Goal: Transaction & Acquisition: Download file/media

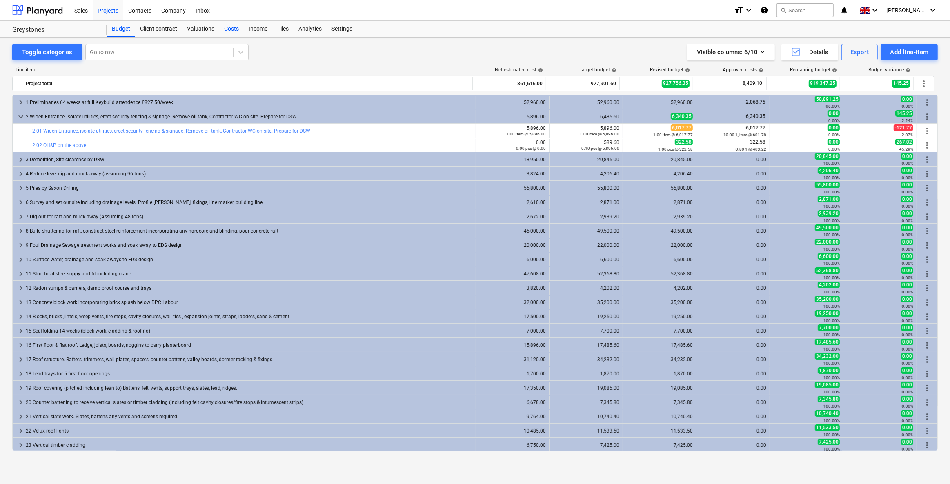
click at [237, 23] on div "Costs" at bounding box center [231, 29] width 24 height 16
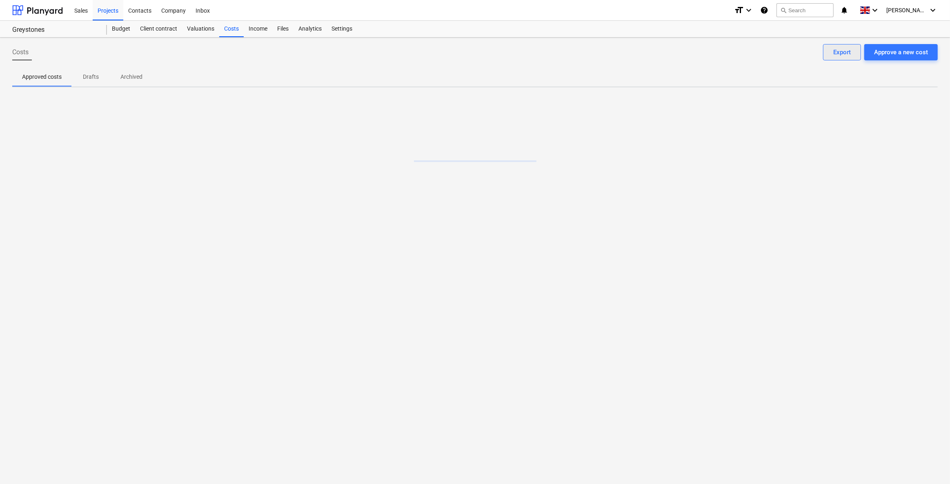
click at [849, 51] on div "Export" at bounding box center [842, 52] width 18 height 11
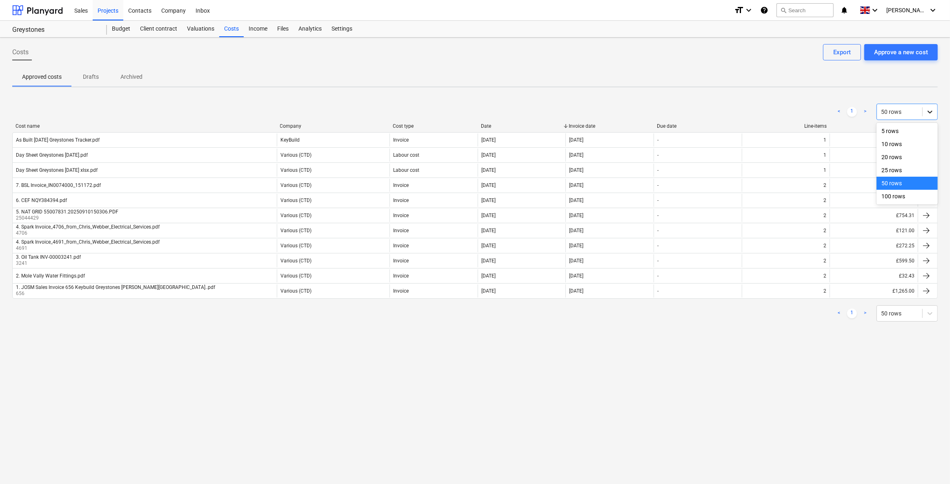
click at [932, 115] on icon at bounding box center [930, 112] width 8 height 8
click at [892, 198] on div "100 rows" at bounding box center [906, 196] width 61 height 13
click at [874, 43] on div "Costs Approve a new cost Export Approved costs Drafts Archived < 1 > option 100…" at bounding box center [475, 261] width 950 height 447
click at [834, 49] on div "Export" at bounding box center [842, 52] width 18 height 11
click at [179, 13] on div "Company" at bounding box center [173, 10] width 34 height 21
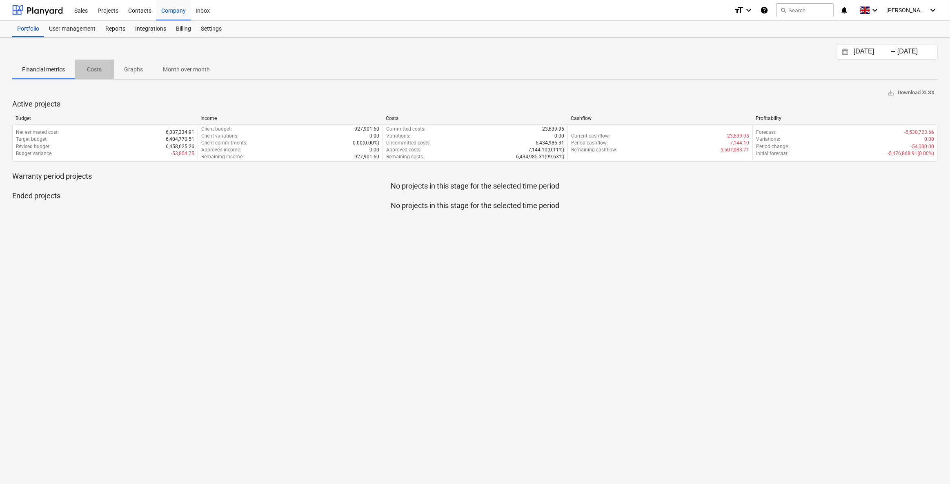
click at [90, 70] on p "Costs" at bounding box center [95, 69] width 20 height 9
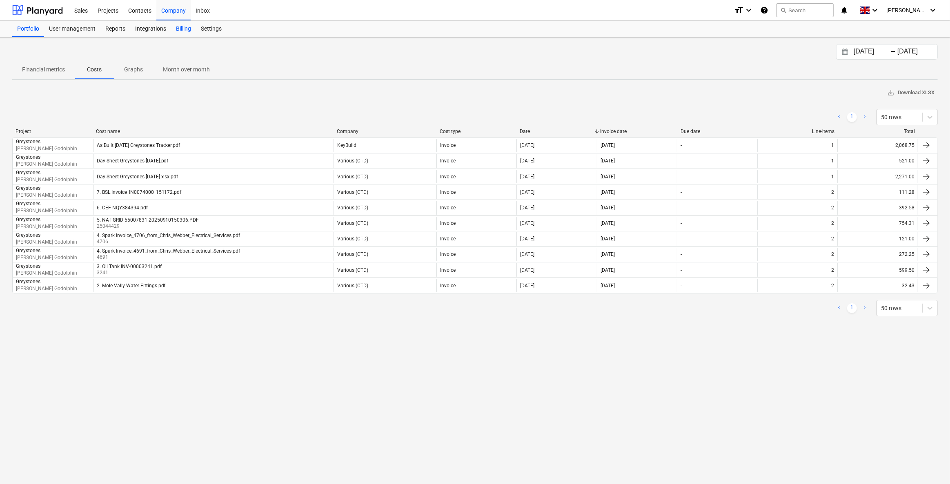
click at [190, 27] on div "Billing" at bounding box center [183, 29] width 25 height 16
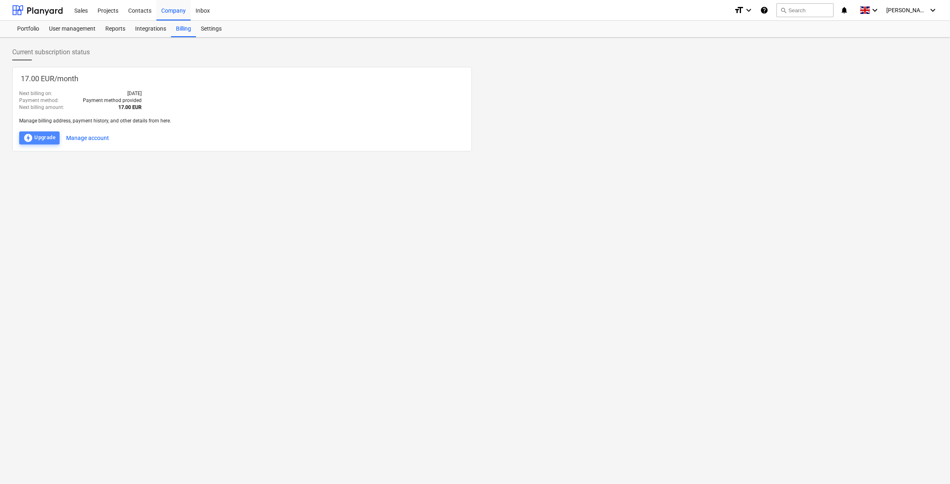
click at [30, 139] on span "offline_bolt" at bounding box center [28, 138] width 10 height 10
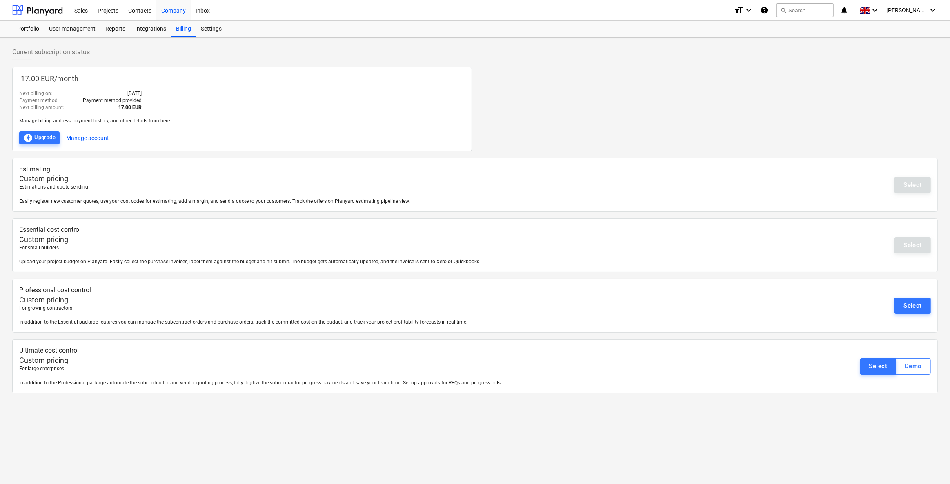
click at [912, 244] on div "Select" at bounding box center [912, 245] width 36 height 16
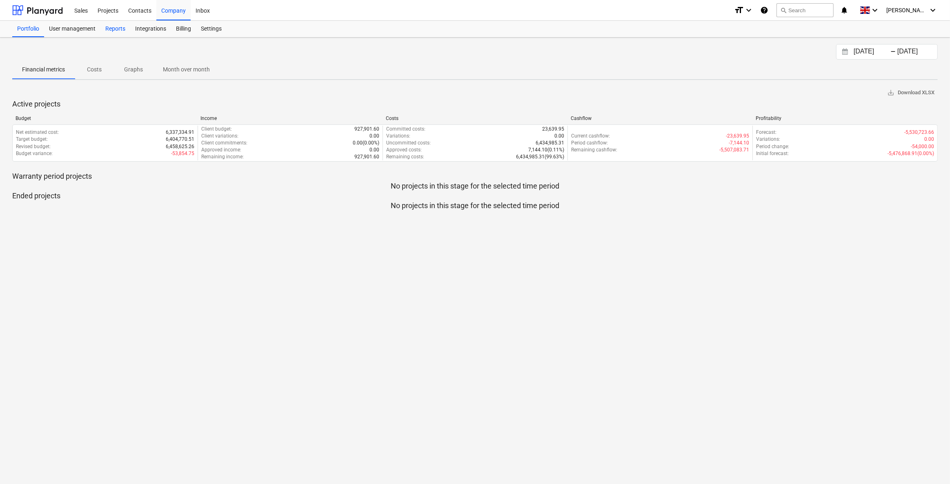
click at [116, 31] on div "Reports" at bounding box center [115, 29] width 30 height 16
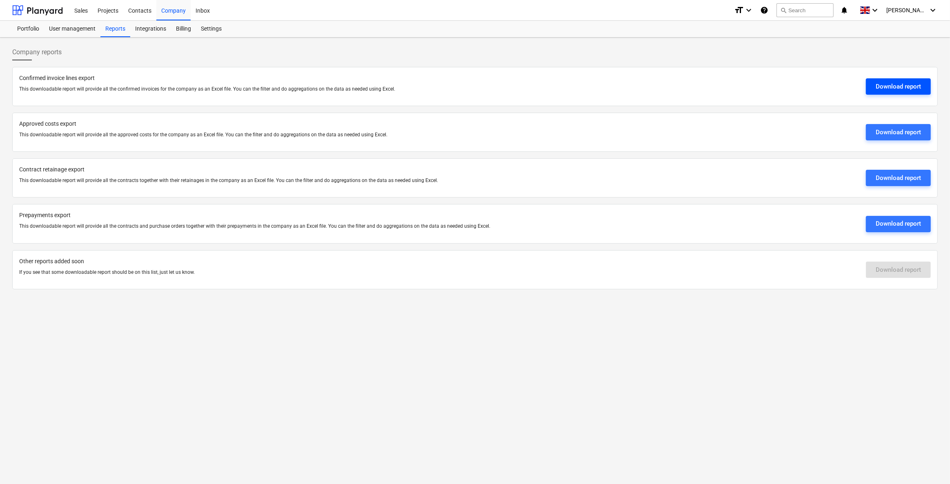
click at [895, 85] on div "Download report" at bounding box center [898, 86] width 45 height 11
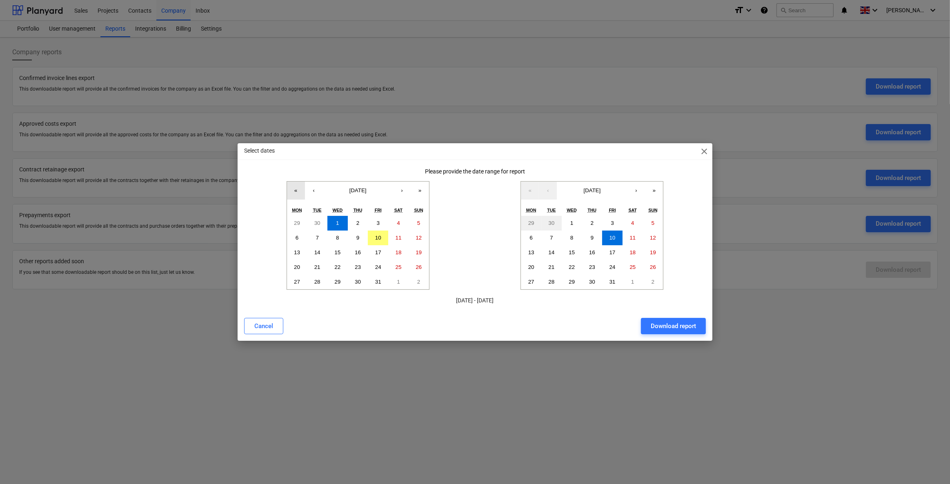
click at [296, 191] on button "«" at bounding box center [296, 191] width 18 height 18
click at [324, 224] on button "1" at bounding box center [317, 223] width 20 height 15
click at [671, 327] on div "Download report" at bounding box center [673, 326] width 45 height 11
